Goal: Information Seeking & Learning: Learn about a topic

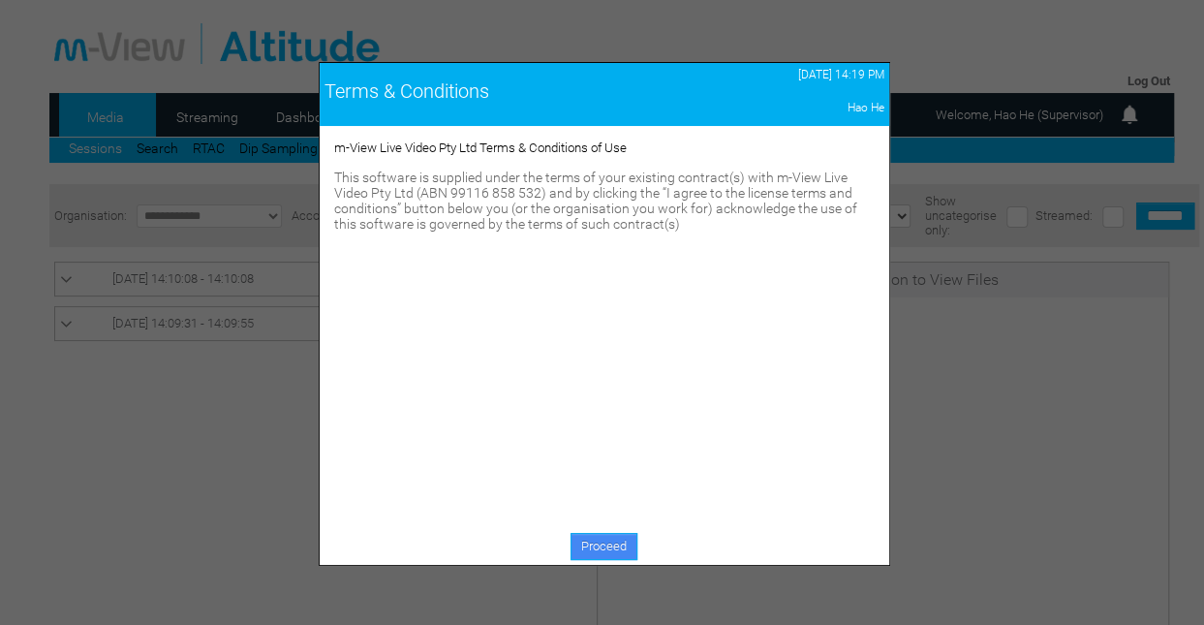
click at [601, 546] on link "Proceed" at bounding box center [604, 546] width 67 height 27
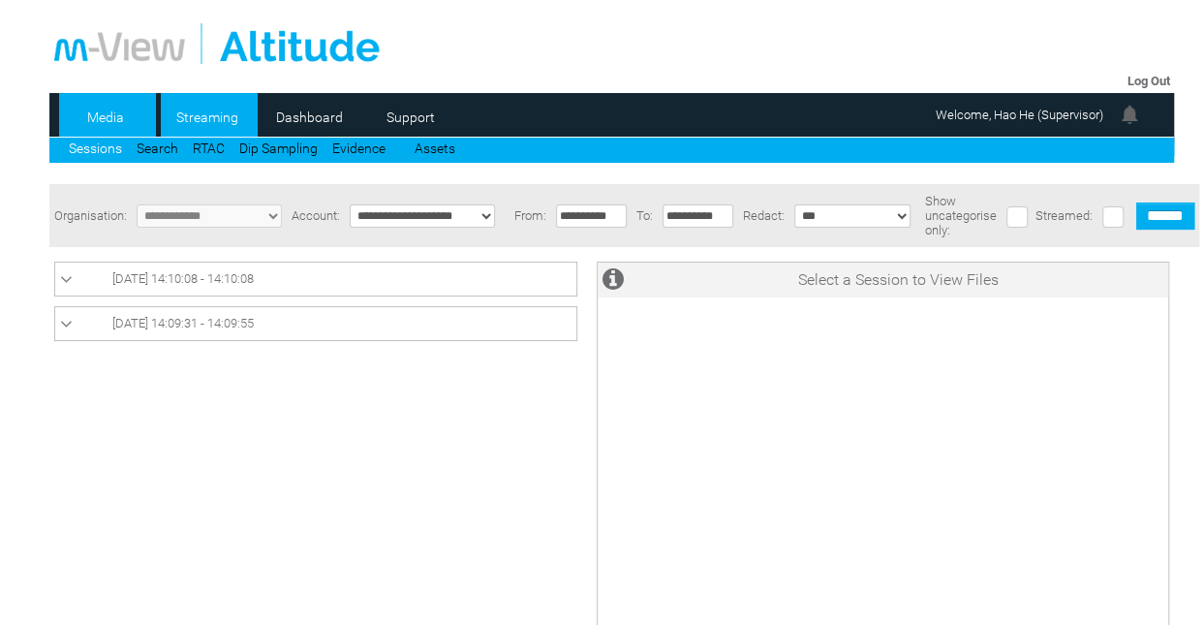
click at [211, 110] on link "Streaming" at bounding box center [208, 117] width 94 height 29
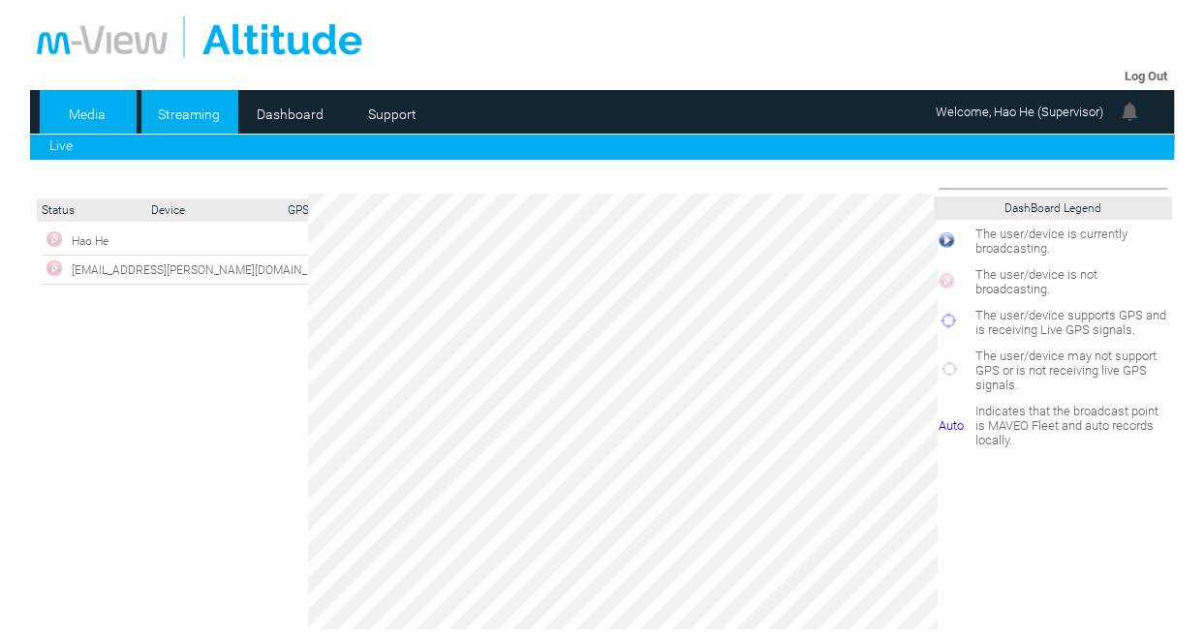
click at [93, 115] on link "Media" at bounding box center [87, 114] width 94 height 29
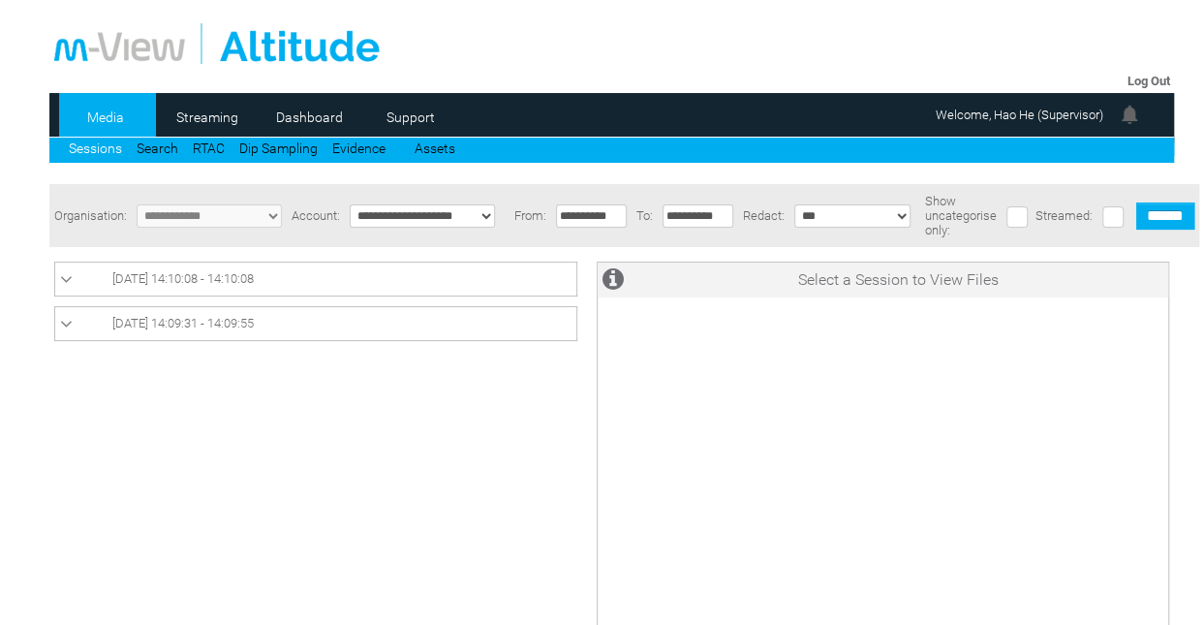
click at [312, 289] on link "[DATE] 14:10:08 - 14:10:08" at bounding box center [315, 278] width 511 height 23
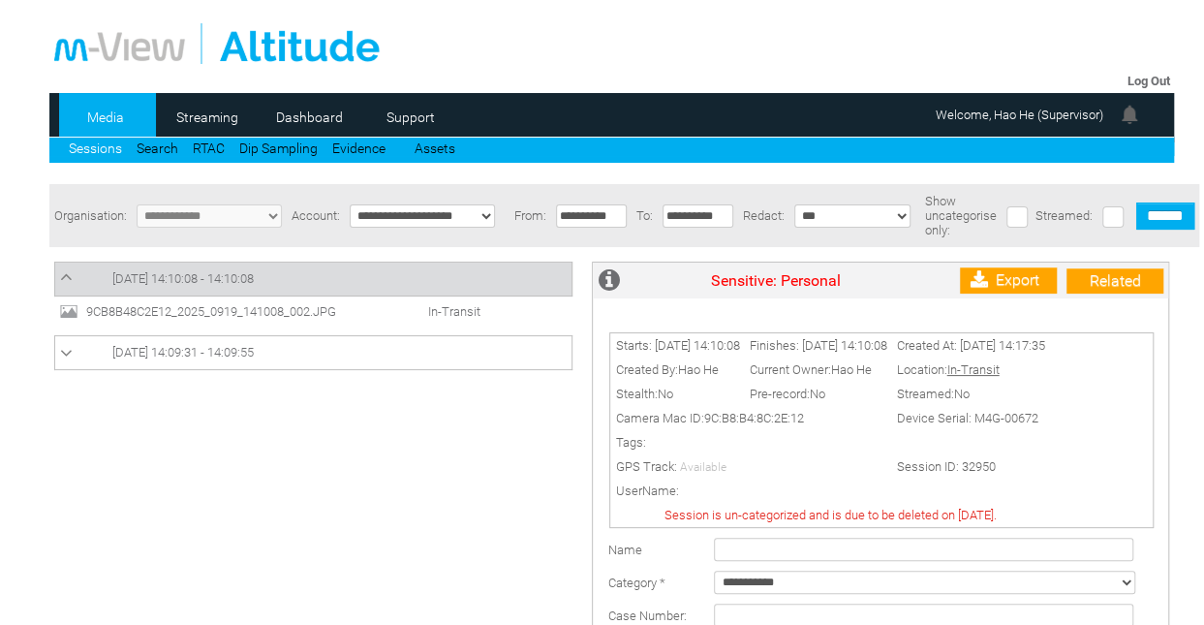
click at [260, 317] on span "9CB8B48C2E12_2025_0919_141008_002.JPG" at bounding box center [228, 311] width 295 height 15
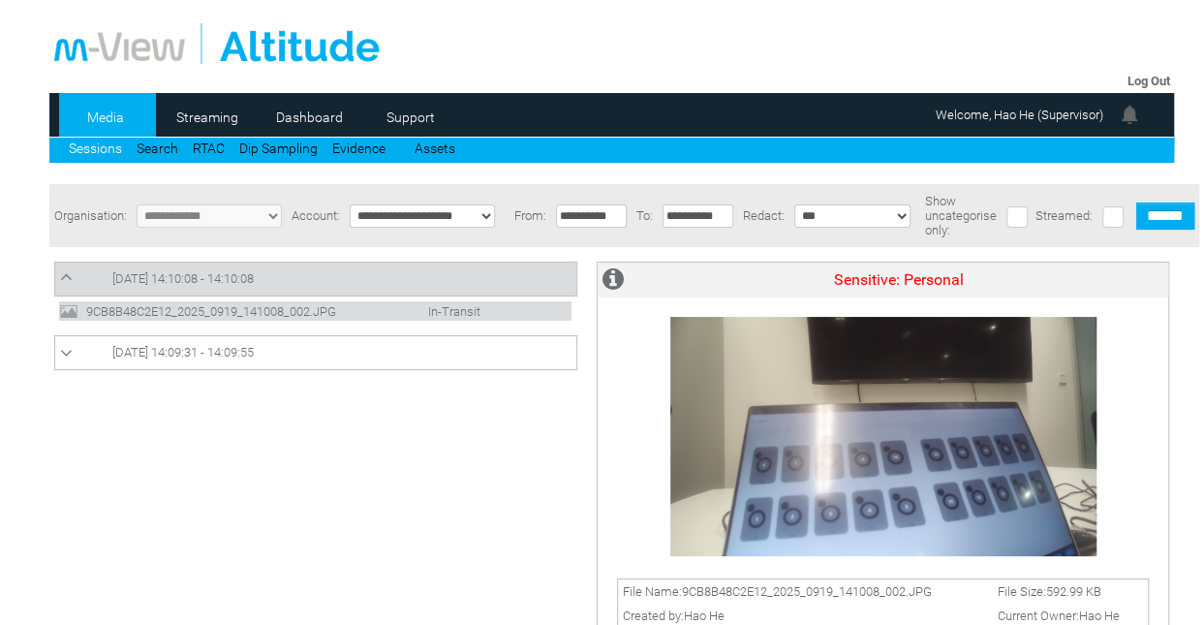
click at [179, 358] on span "[DATE] 14:09:31 - 14:09:55" at bounding box center [182, 352] width 141 height 15
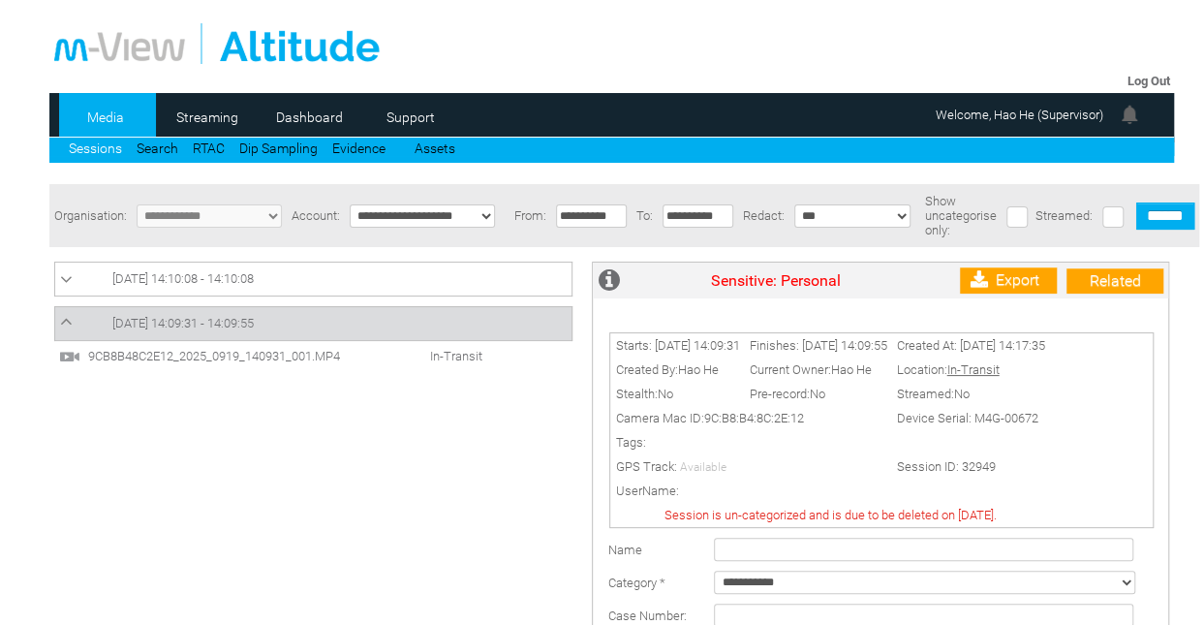
click at [195, 352] on span "9CB8B48C2E12_2025_0919_140931_001.MP4" at bounding box center [230, 356] width 295 height 15
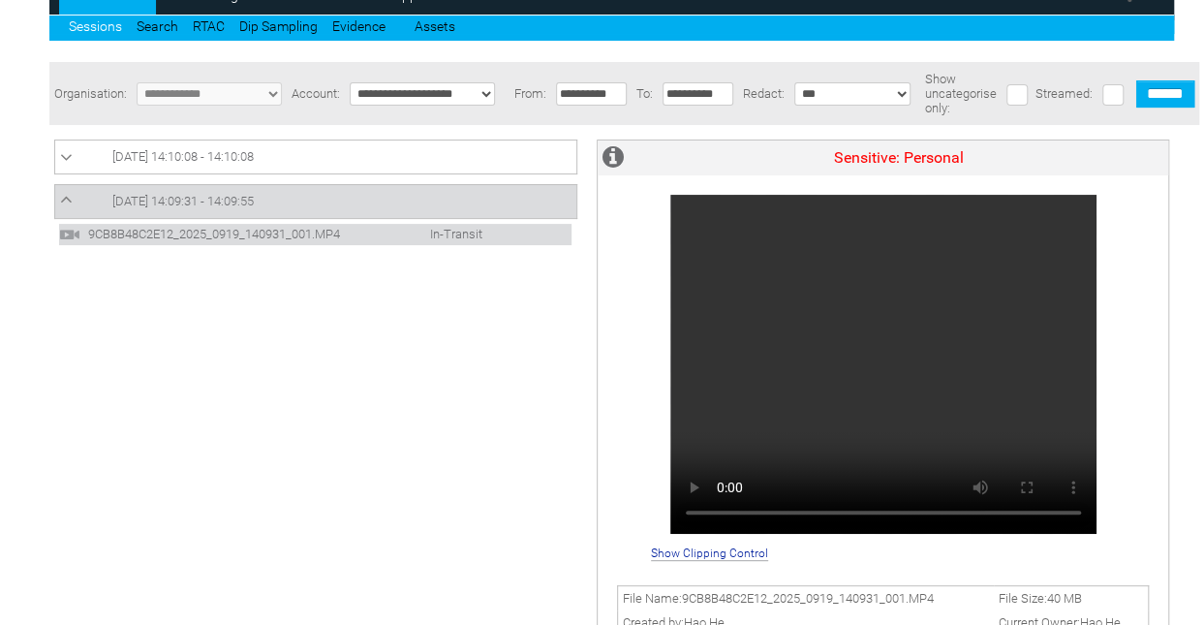
scroll to position [104, 2]
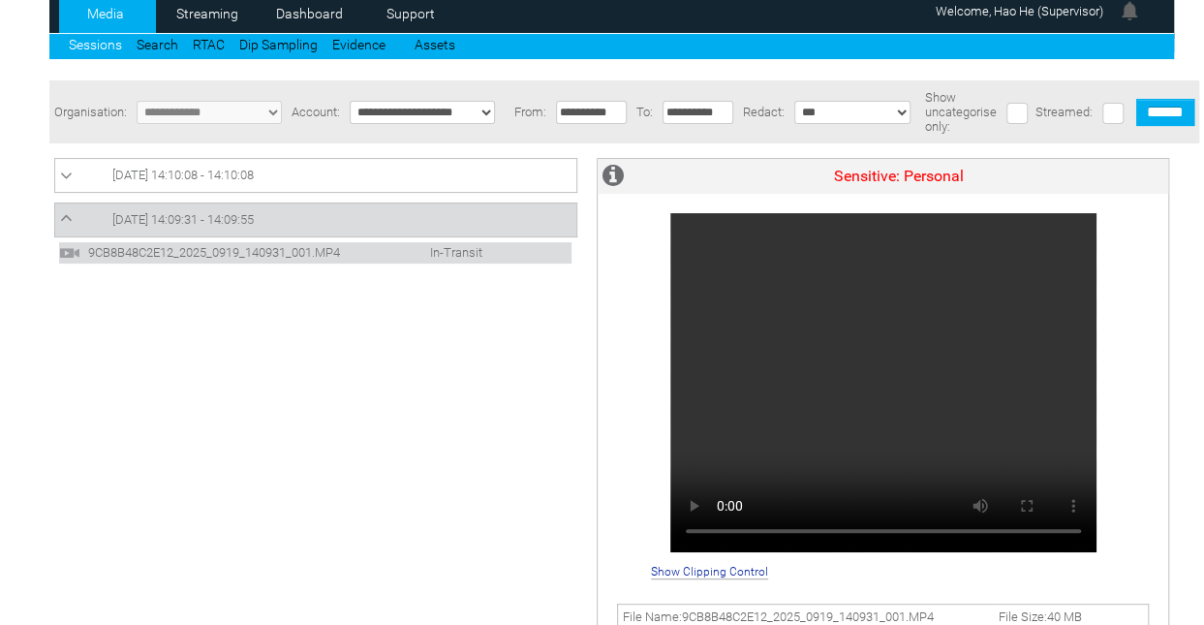
click at [397, 247] on span "In-Transit" at bounding box center [437, 252] width 110 height 15
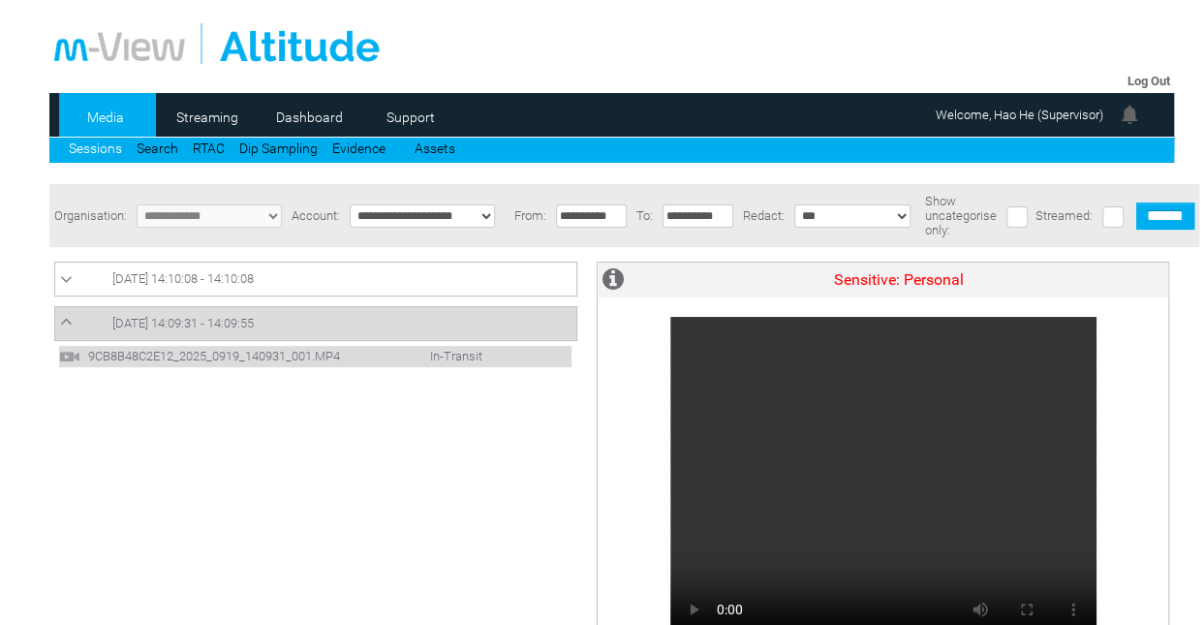
click at [337, 322] on link "19/09/2025 14:09:31 - 14:09:55" at bounding box center [315, 323] width 511 height 23
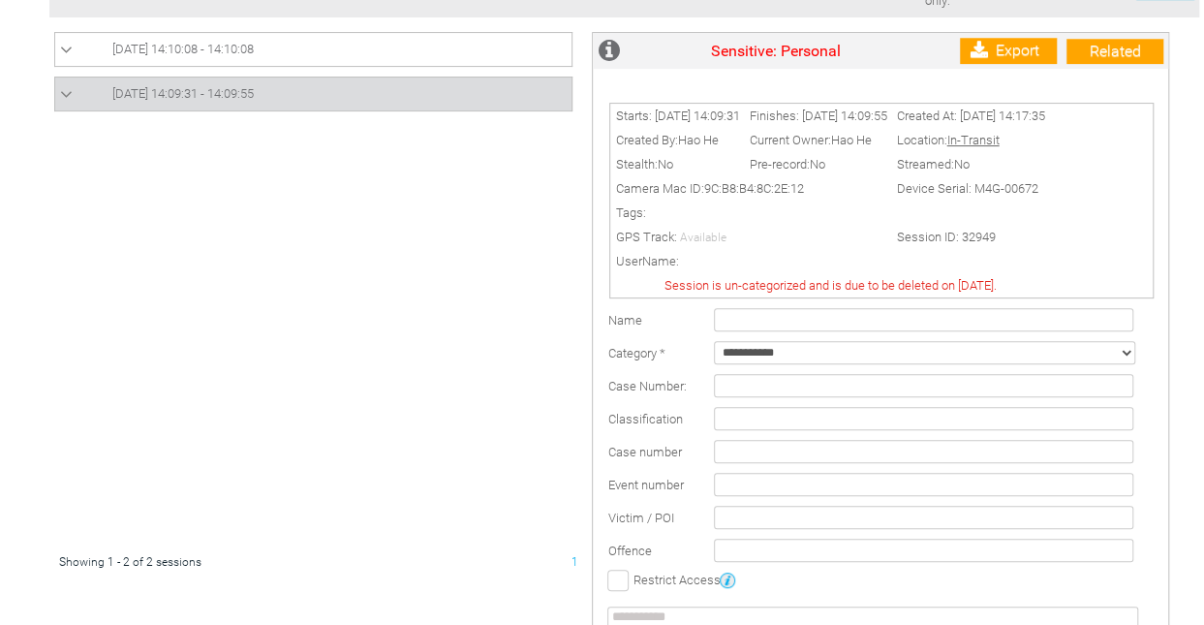
scroll to position [231, 2]
click at [950, 357] on select "**********" at bounding box center [924, 351] width 421 height 23
click at [772, 357] on select "**********" at bounding box center [924, 351] width 421 height 23
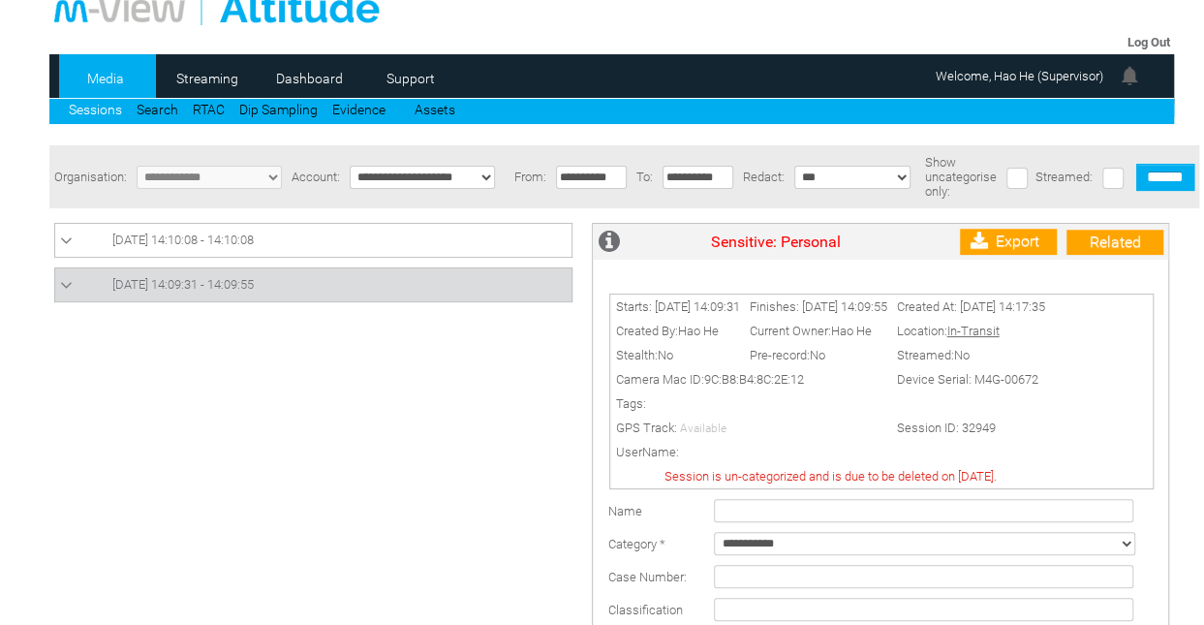
scroll to position [35, 2]
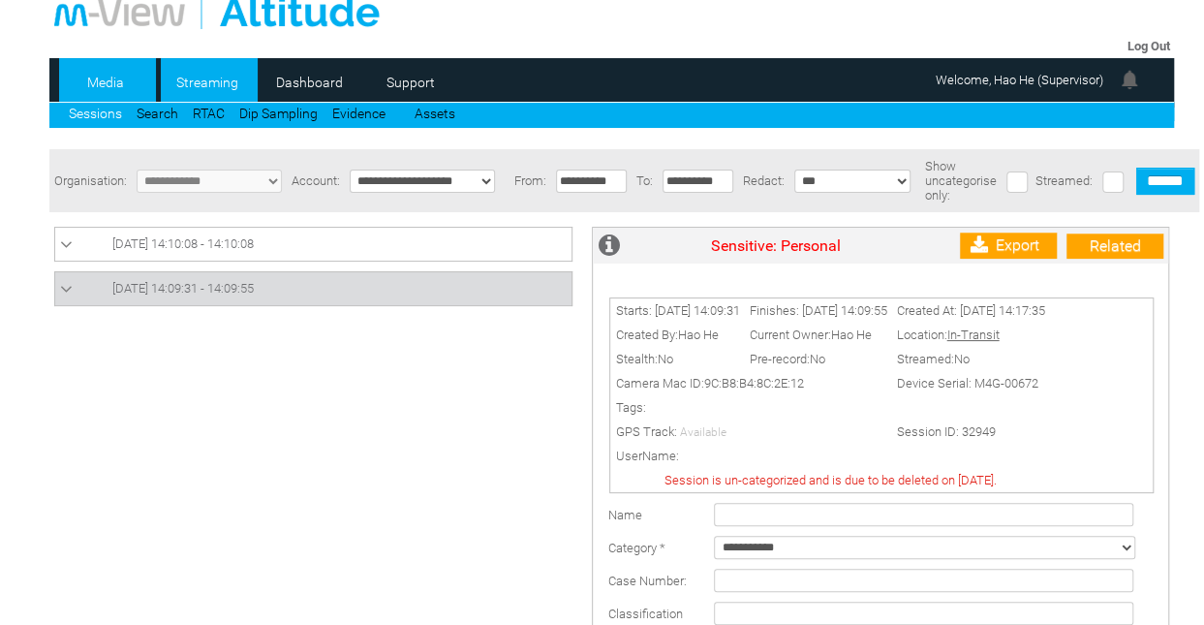
click at [195, 73] on link "Streaming" at bounding box center [208, 82] width 94 height 29
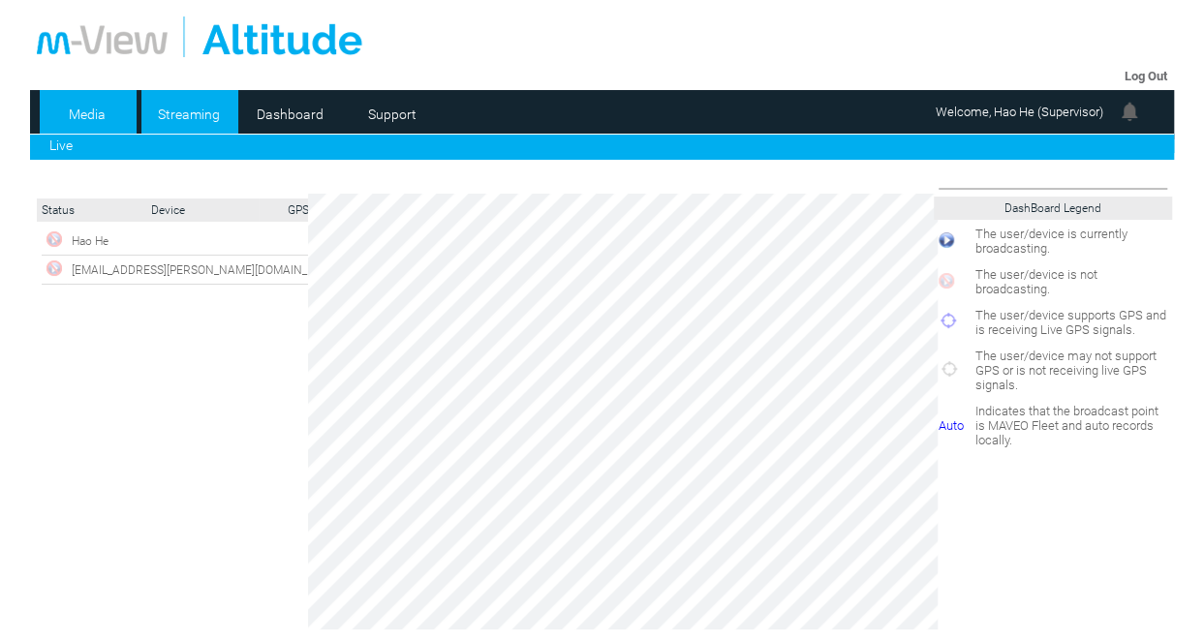
click at [107, 102] on link "Media" at bounding box center [87, 114] width 94 height 29
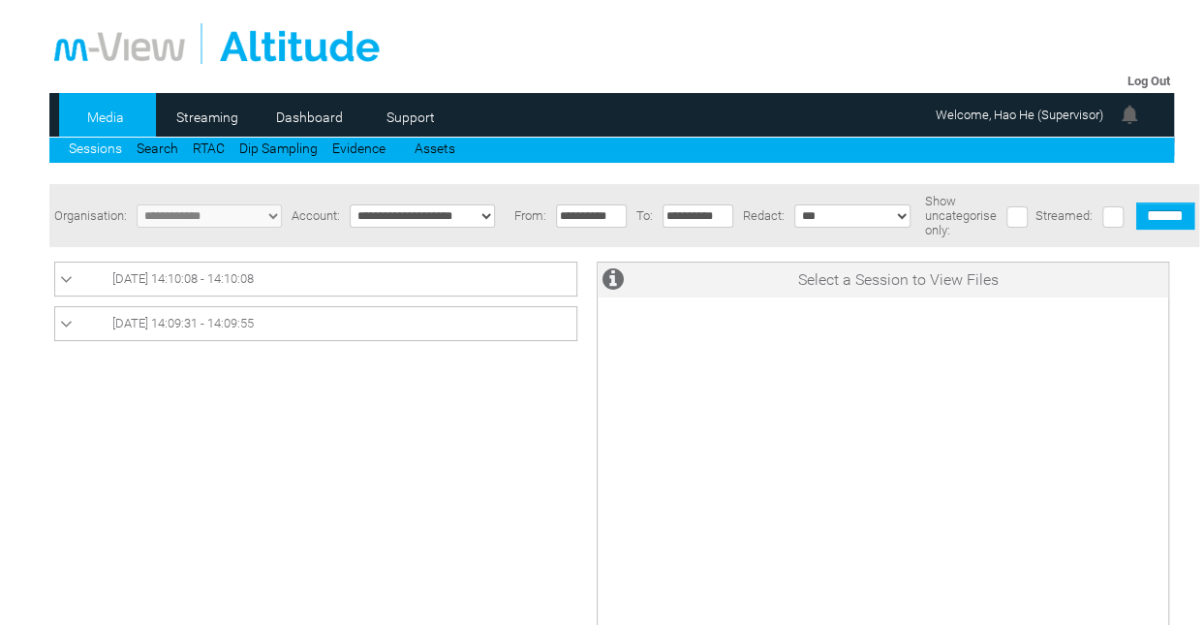
click at [68, 317] on icon at bounding box center [66, 324] width 13 height 19
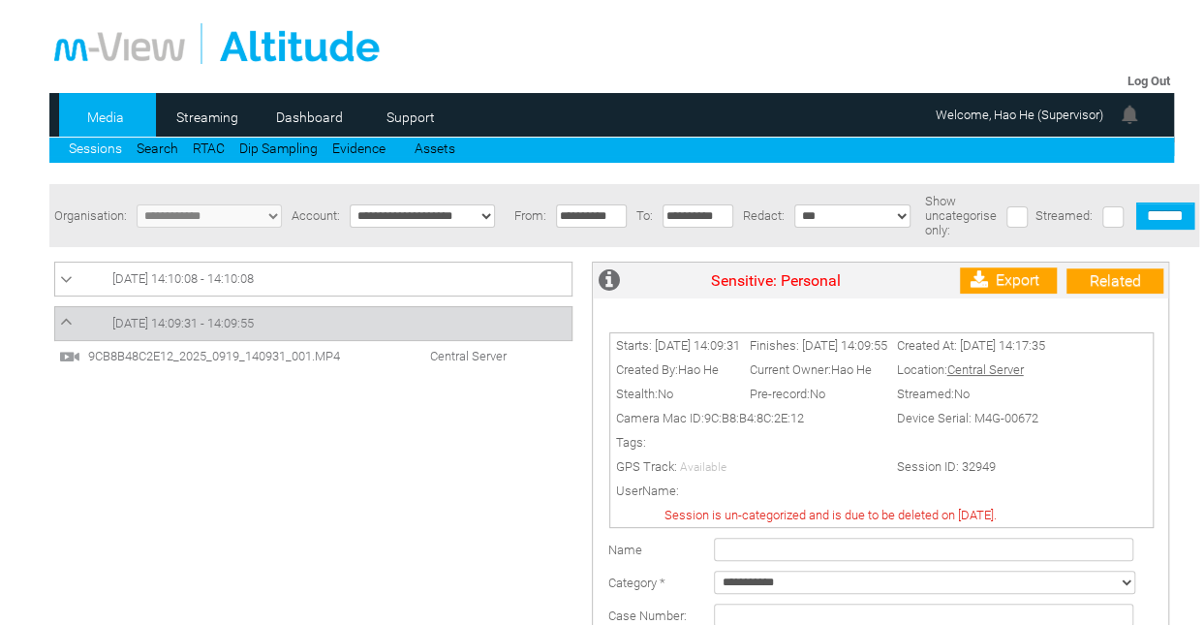
click at [68, 317] on icon at bounding box center [66, 321] width 13 height 19
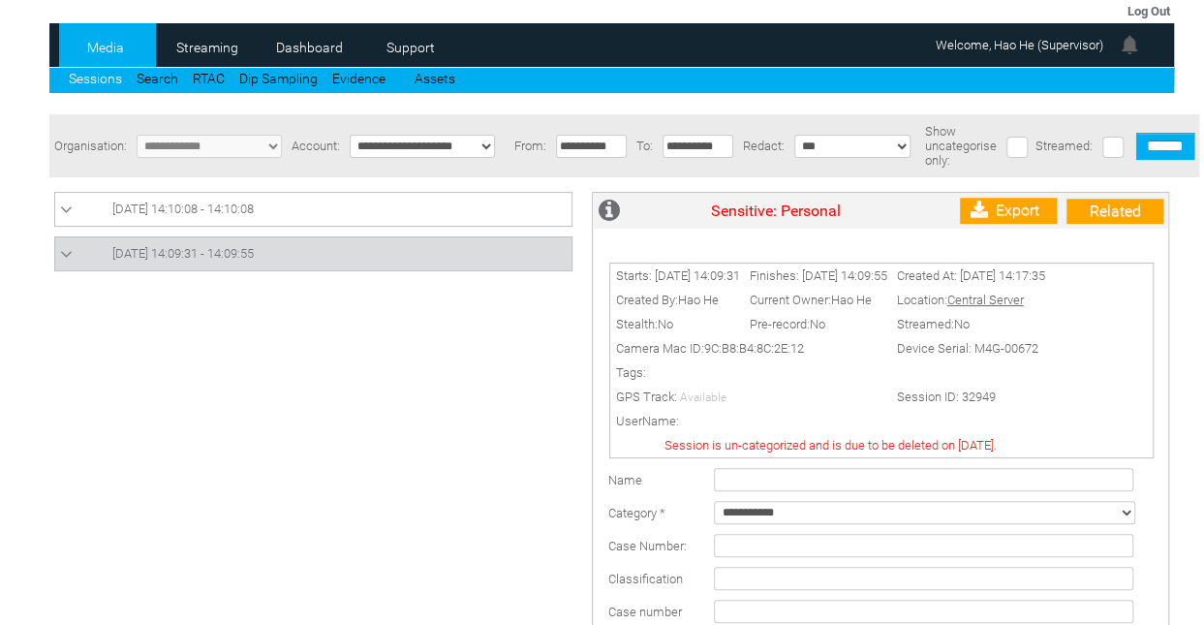
scroll to position [69, 0]
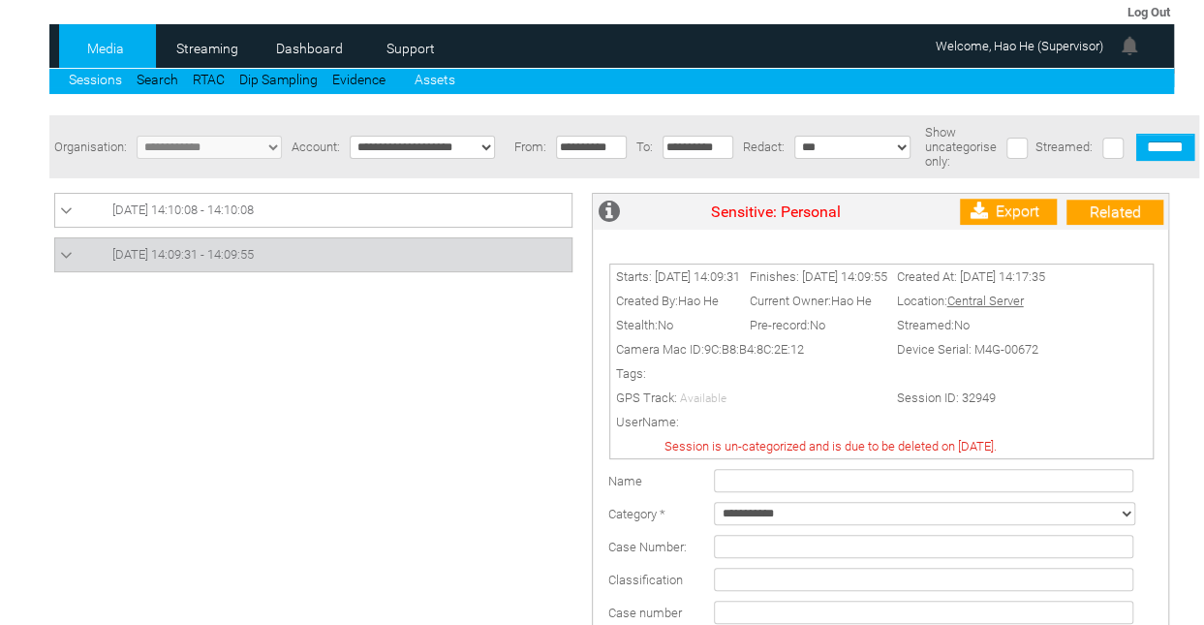
click at [438, 77] on link "Assets" at bounding box center [435, 79] width 41 height 15
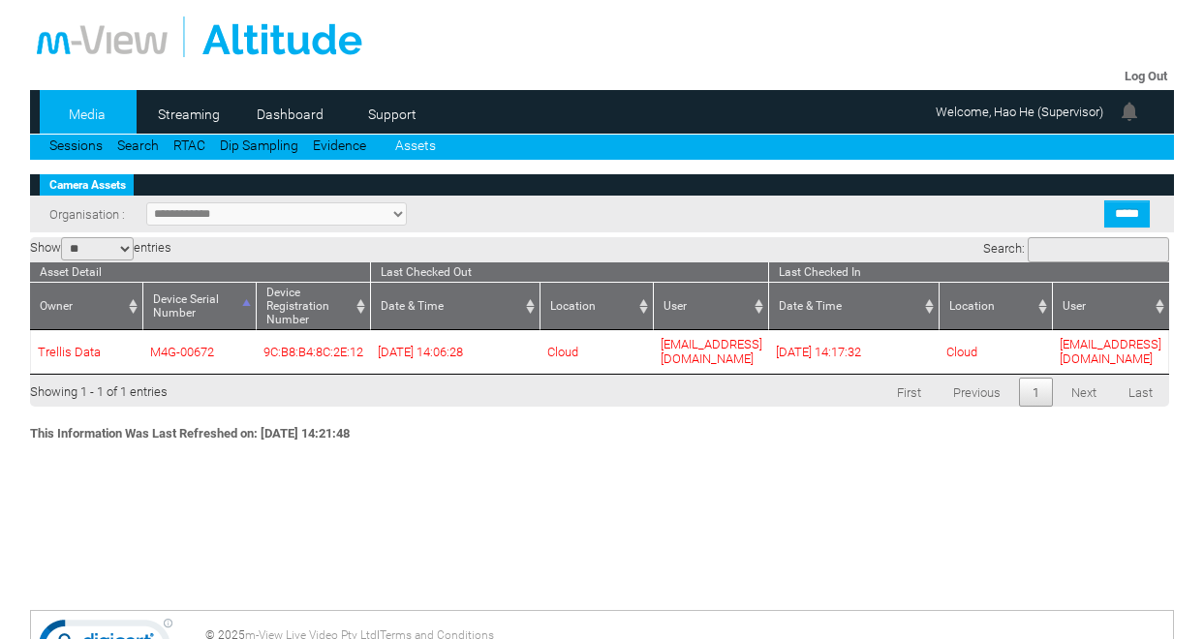
select select "**"
click at [90, 146] on link "Sessions" at bounding box center [75, 145] width 53 height 15
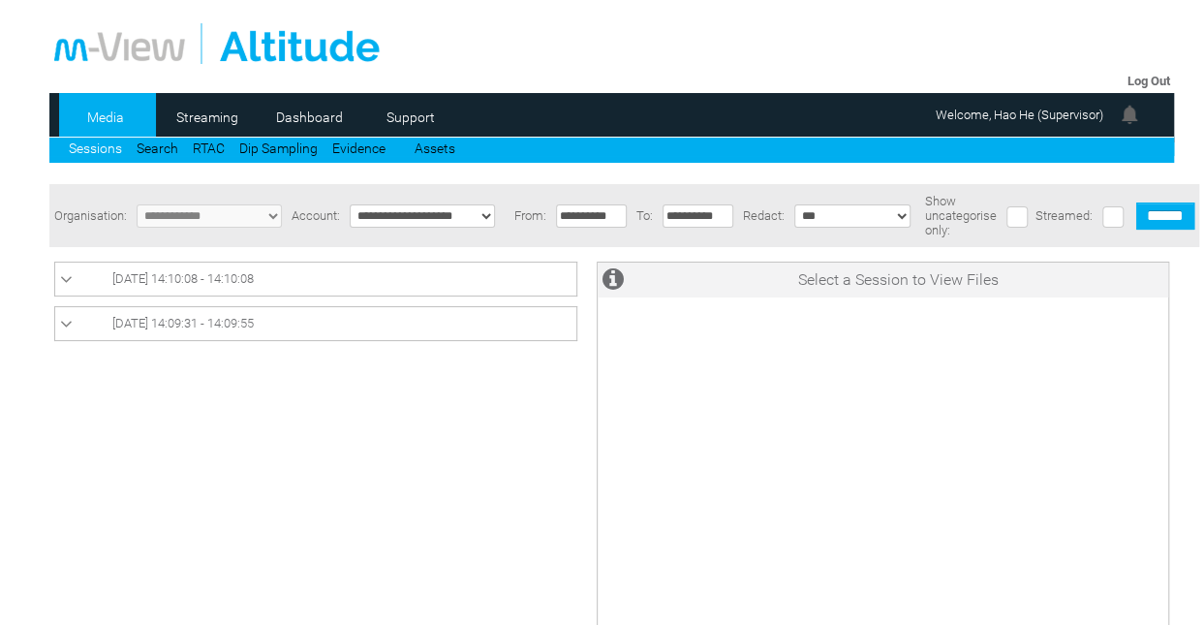
click at [85, 329] on link "[DATE] 14:09:31 - 14:09:55" at bounding box center [315, 323] width 511 height 23
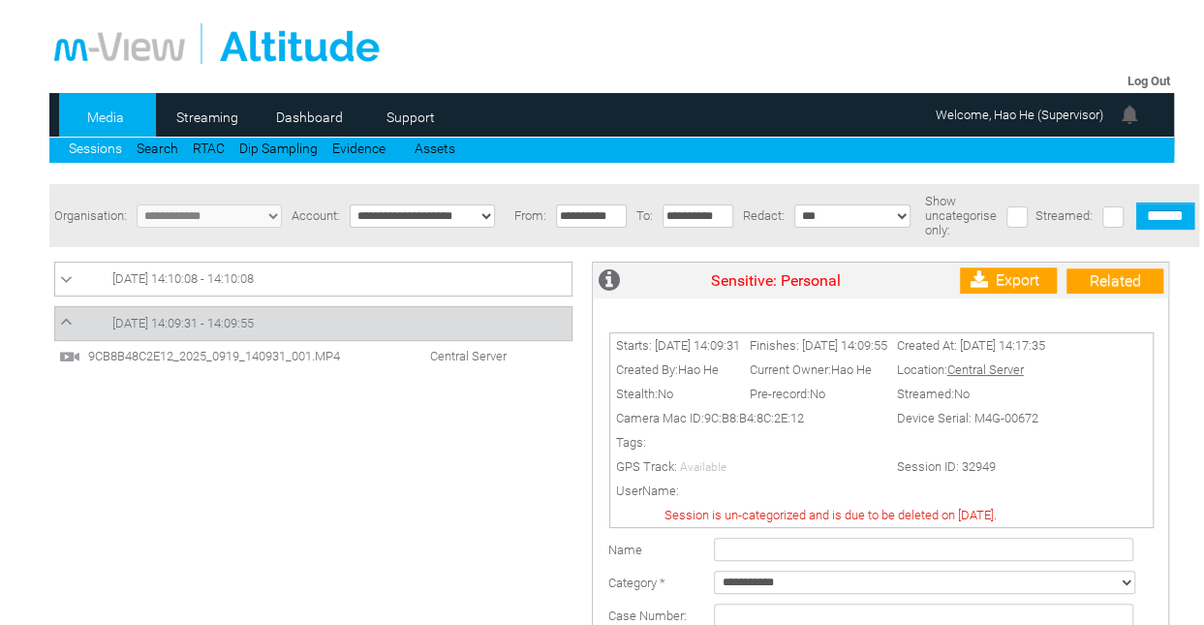
click at [118, 326] on span "[DATE] 14:09:31 - 14:09:55" at bounding box center [182, 323] width 141 height 15
